Goal: Check status: Check status

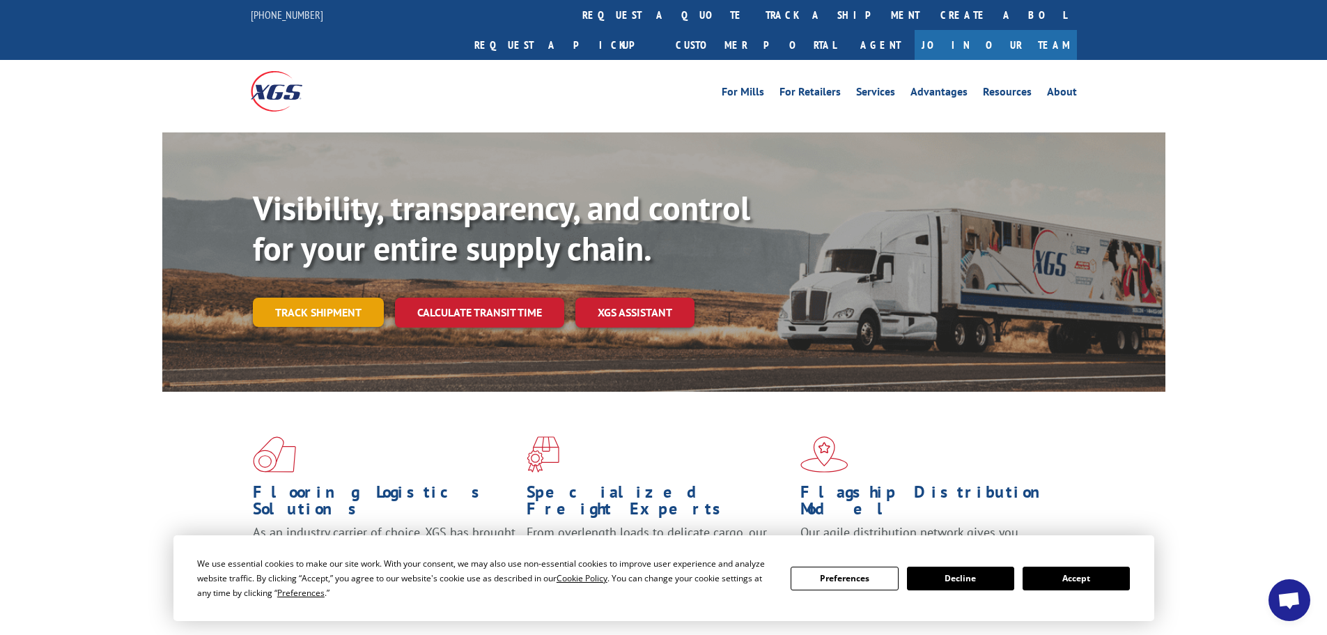
click at [313, 297] on link "Track shipment" at bounding box center [318, 311] width 131 height 29
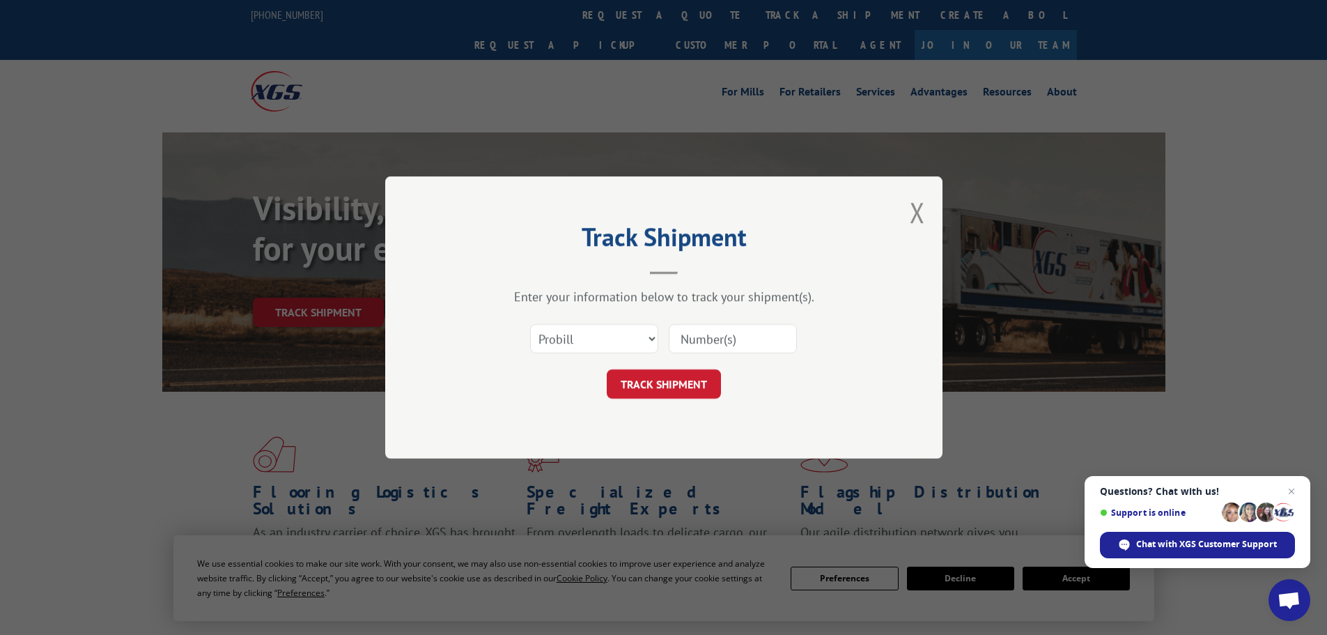
paste input "FPX00332723"
type input "FPX00332723"
click at [685, 387] on button "TRACK SHIPMENT" at bounding box center [664, 383] width 114 height 29
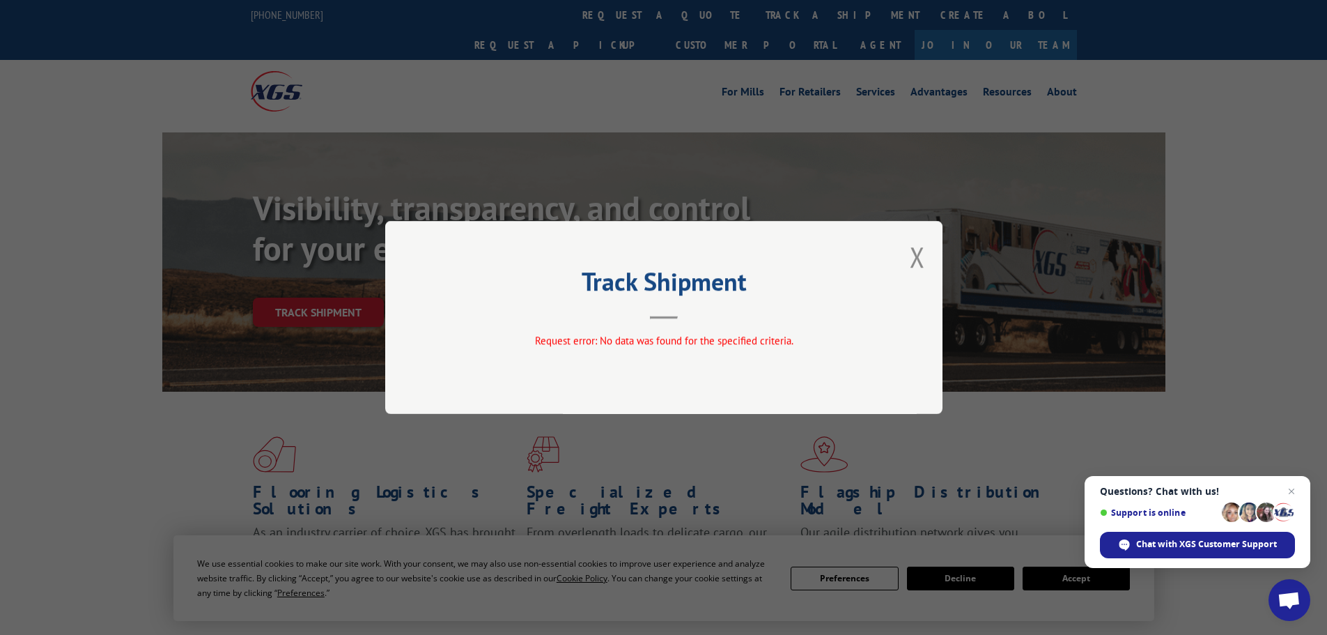
click at [925, 261] on div "Track Shipment Request error: No data was found for the specified criteria." at bounding box center [663, 317] width 557 height 193
click at [917, 252] on button "Close modal" at bounding box center [917, 256] width 15 height 37
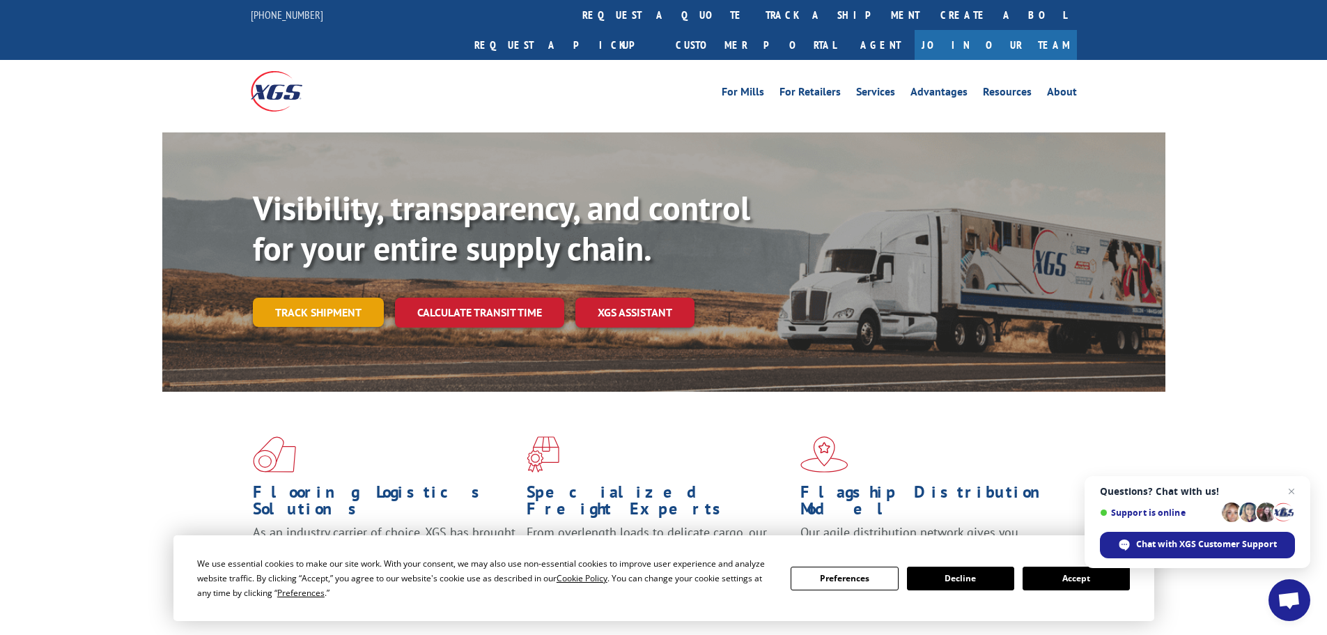
click at [334, 297] on link "Track shipment" at bounding box center [318, 311] width 131 height 29
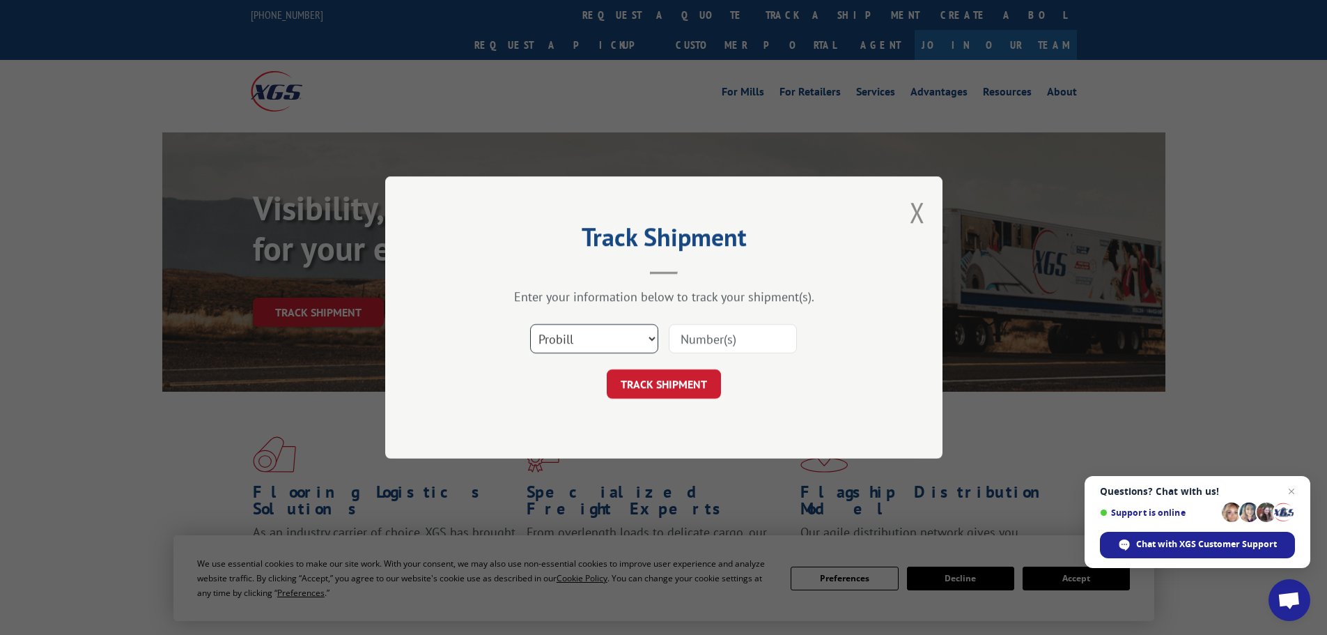
click at [653, 342] on select "Select category... Probill BOL PO" at bounding box center [594, 338] width 128 height 29
select select "bol"
click at [530, 324] on select "Select category... Probill BOL PO" at bounding box center [594, 338] width 128 height 29
paste input "FPX00332723"
type input "FPX00332723"
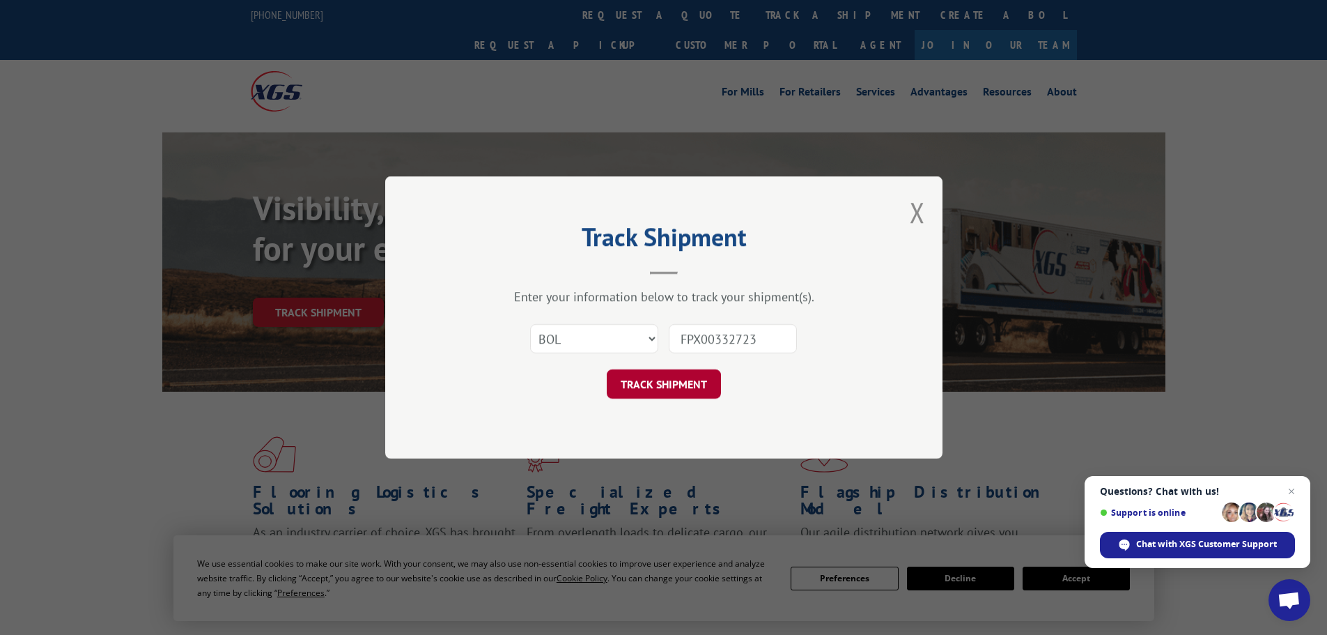
click at [678, 380] on button "TRACK SHIPMENT" at bounding box center [664, 383] width 114 height 29
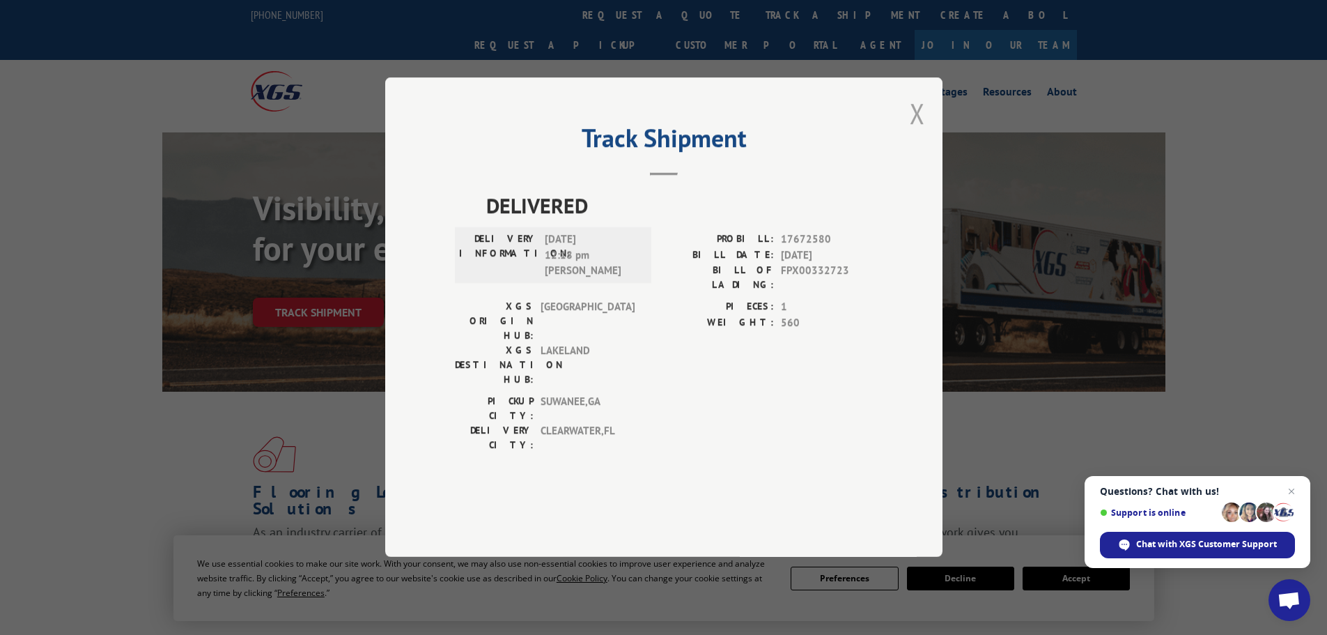
click at [916, 132] on button "Close modal" at bounding box center [917, 113] width 15 height 37
